Goal: Answer question/provide support: Answer question/provide support

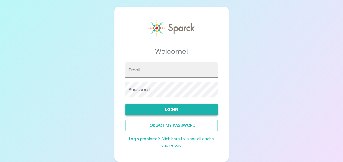
type input "[EMAIL_ADDRESS][DOMAIN_NAME]"
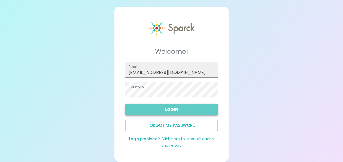
click at [153, 111] on button "Login" at bounding box center [171, 109] width 93 height 11
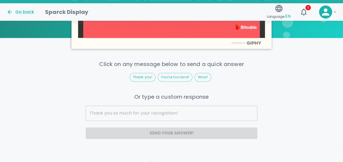
scroll to position [319, 0]
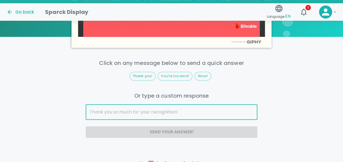
click at [224, 110] on input "text" at bounding box center [172, 112] width 172 height 15
click at [162, 107] on input "text" at bounding box center [172, 112] width 172 height 15
click at [181, 112] on input "text" at bounding box center [172, 112] width 172 height 15
click at [181, 115] on input "text" at bounding box center [172, 112] width 172 height 15
click at [170, 111] on input "text" at bounding box center [172, 112] width 172 height 15
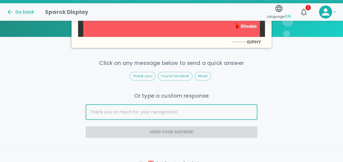
scroll to position [355, 0]
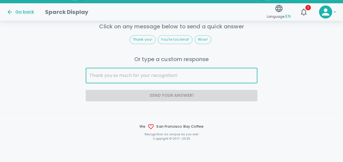
click at [167, 77] on input "text" at bounding box center [172, 75] width 172 height 15
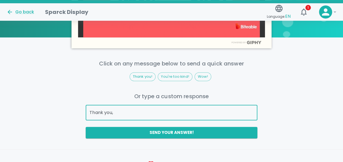
scroll to position [323, 0]
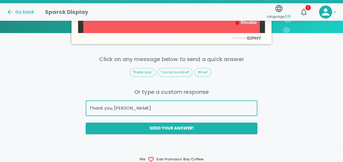
click at [159, 108] on input "Thank you, [PERSON_NAME]" at bounding box center [172, 108] width 172 height 15
click at [159, 108] on input "Thank you, [PERSON_NAME]." at bounding box center [172, 108] width 172 height 15
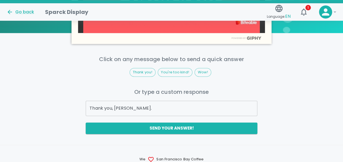
click at [252, 39] on img at bounding box center [246, 38] width 33 height 4
drag, startPoint x: 252, startPoint y: 39, endPoint x: 214, endPoint y: 103, distance: 74.5
click at [214, 103] on input "Thank you, [PERSON_NAME]." at bounding box center [172, 108] width 172 height 15
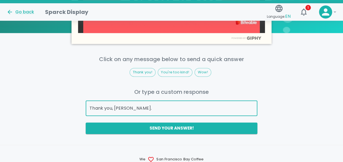
click at [160, 109] on input "Thank you, [PERSON_NAME]." at bounding box center [172, 108] width 172 height 15
paste input "Hands celebrating"
click at [174, 108] on input "Thank you, [PERSON_NAME]. Hands celebrating" at bounding box center [172, 108] width 172 height 15
type input "Thank you, Belen. :) :)"
click at [184, 130] on button "Send your answer!" at bounding box center [172, 128] width 172 height 11
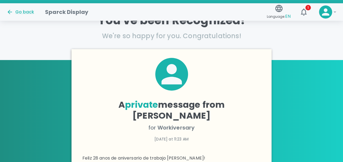
scroll to position [47, 0]
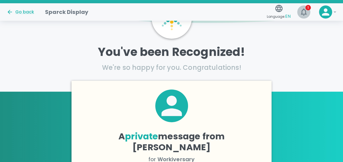
click at [306, 10] on icon "button" at bounding box center [303, 12] width 9 height 9
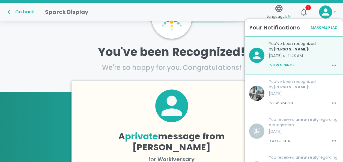
click at [224, 87] on div "A private message from [PERSON_NAME] for Workiversary [DATE] at 11:23 AM Feliz …" at bounding box center [171, 141] width 200 height 121
click at [227, 34] on div at bounding box center [171, 34] width 343 height 10
